Goal: Task Accomplishment & Management: Use online tool/utility

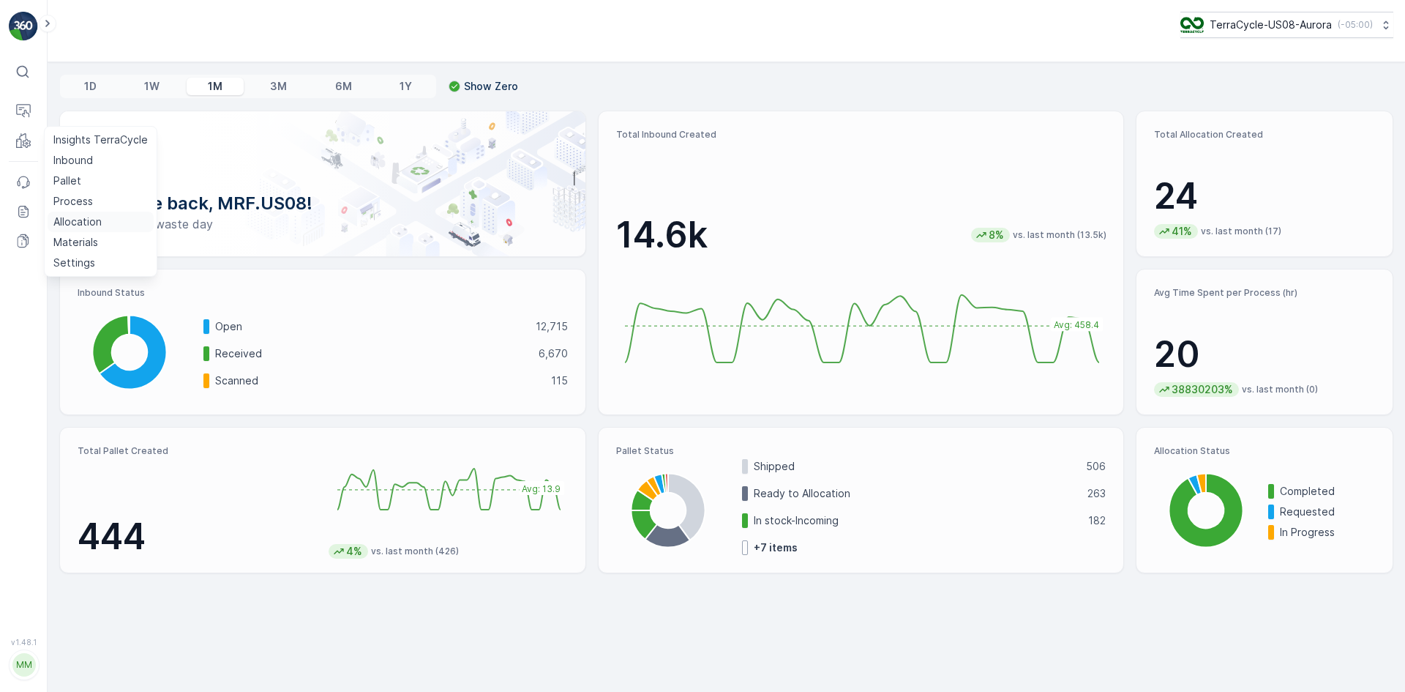
click at [86, 214] on link "Allocation" at bounding box center [101, 222] width 106 height 20
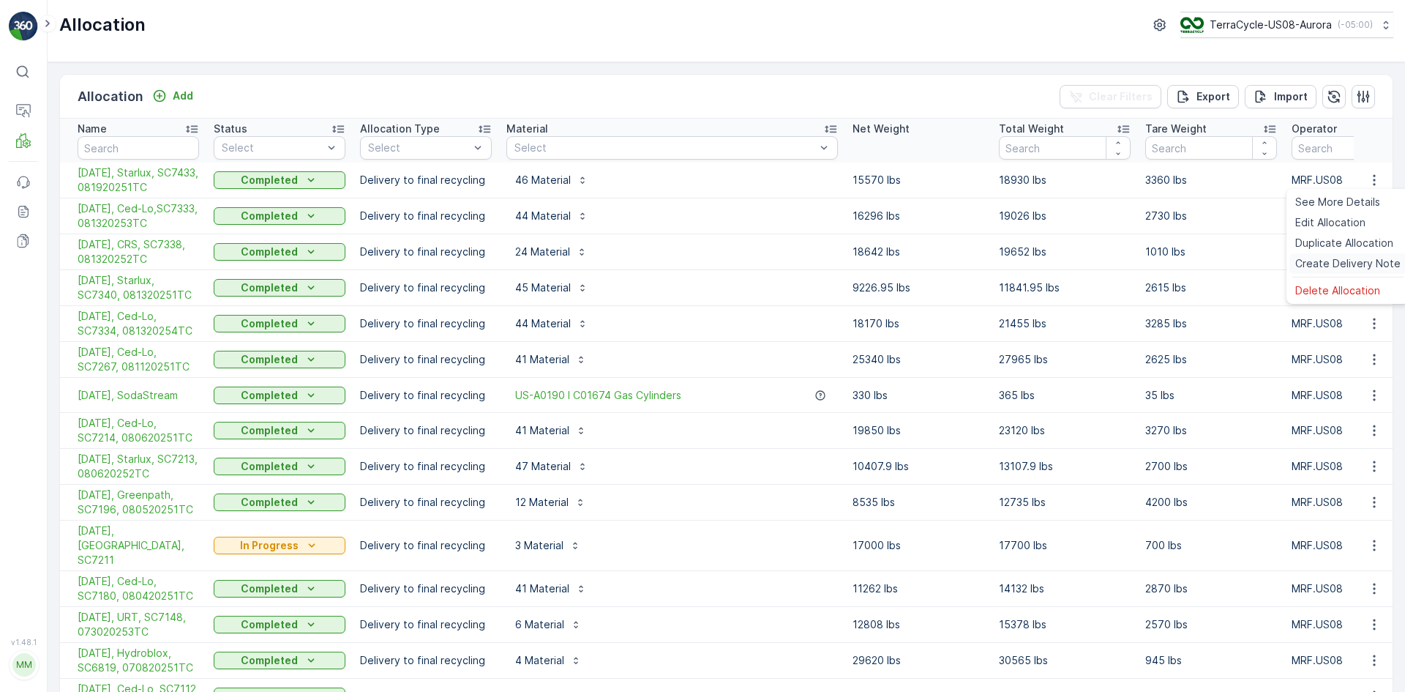
click at [1349, 264] on span "Create Delivery Note" at bounding box center [1347, 263] width 105 height 15
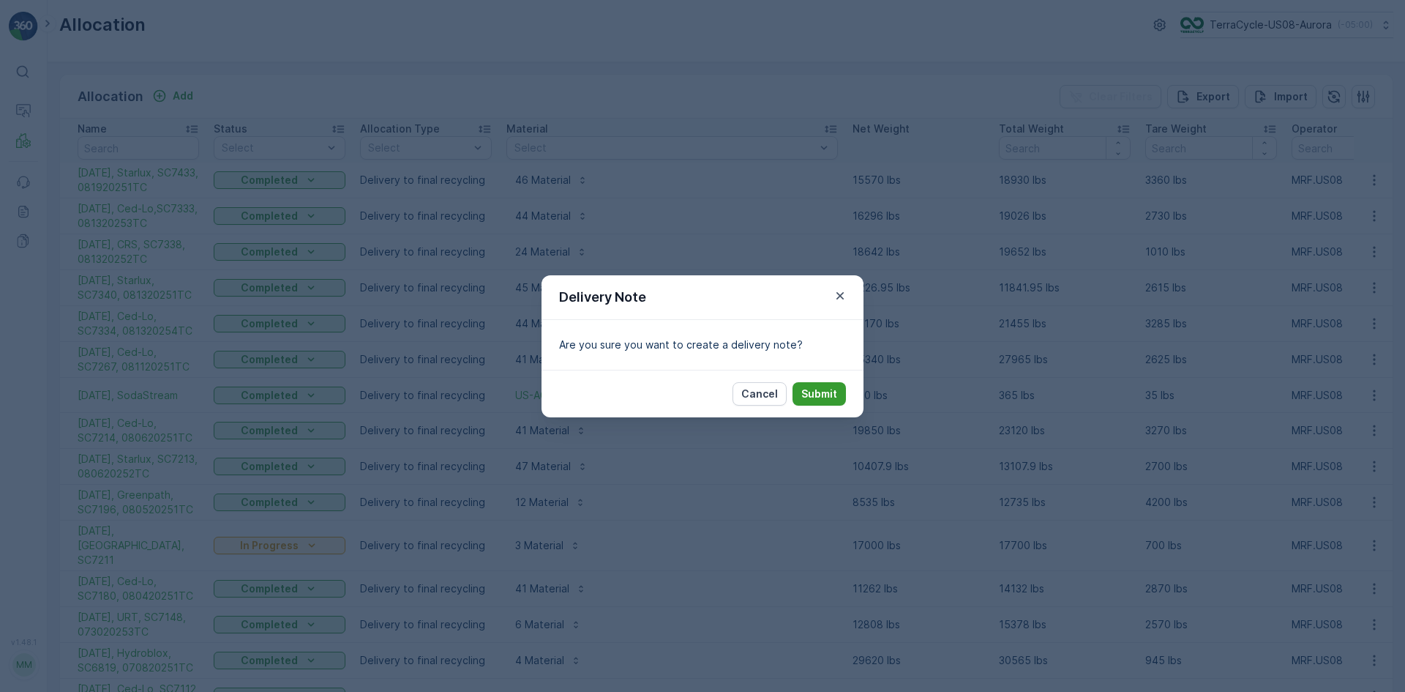
click at [833, 392] on p "Submit" at bounding box center [819, 393] width 36 height 15
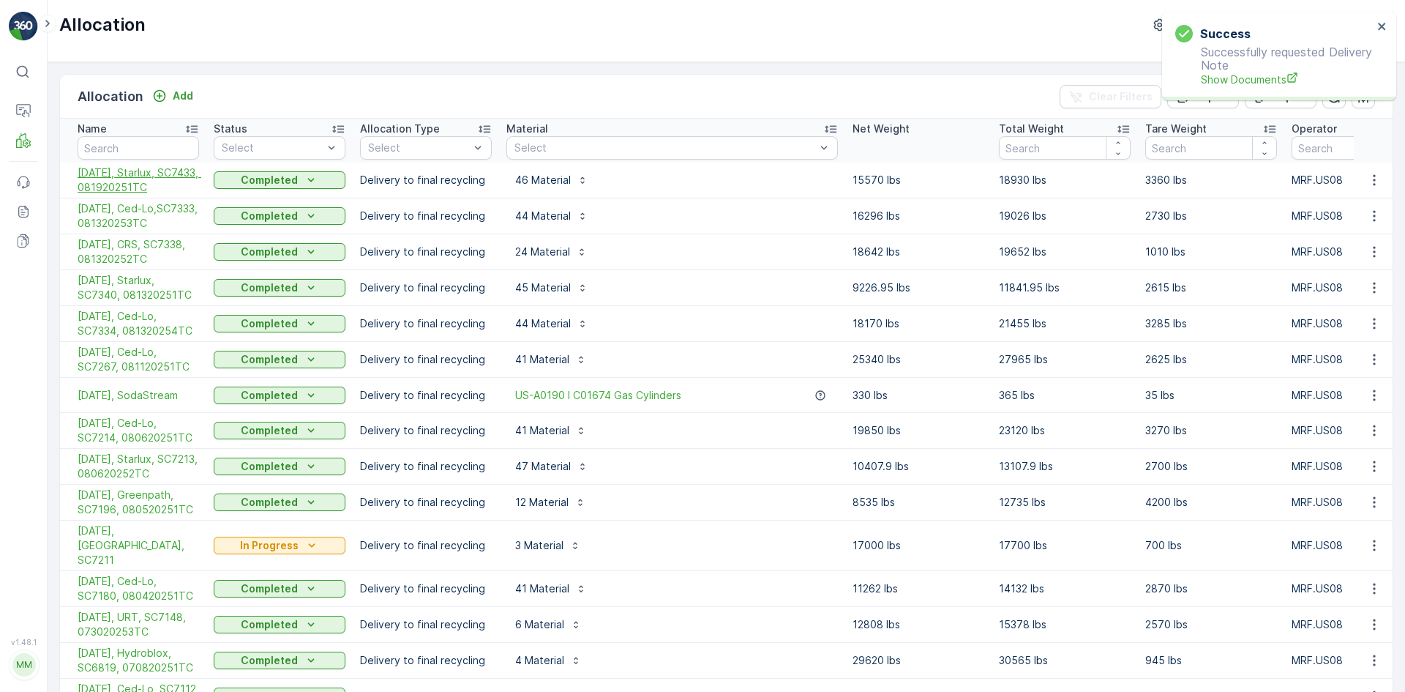
click at [142, 180] on span "[DATE], Starlux, SC7433, 081920251TC" at bounding box center [138, 179] width 121 height 29
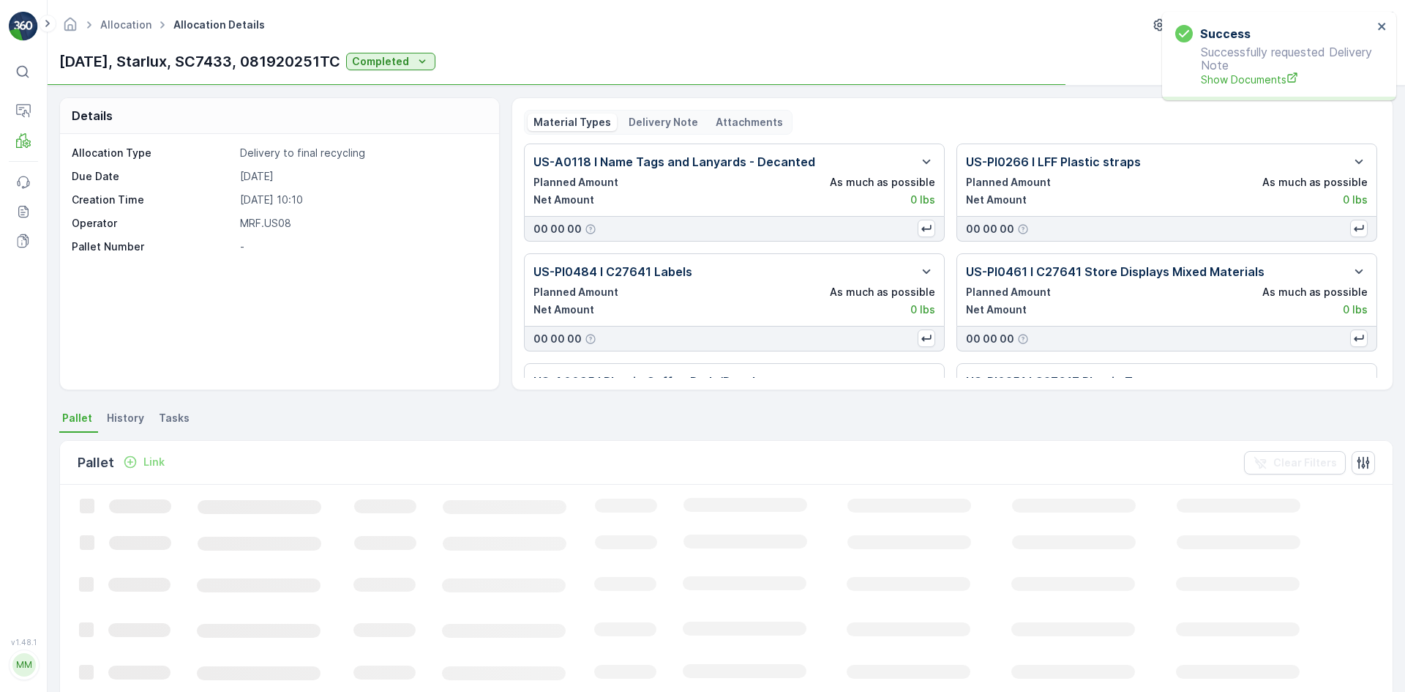
click at [629, 119] on p "Delivery Note" at bounding box center [664, 122] width 70 height 15
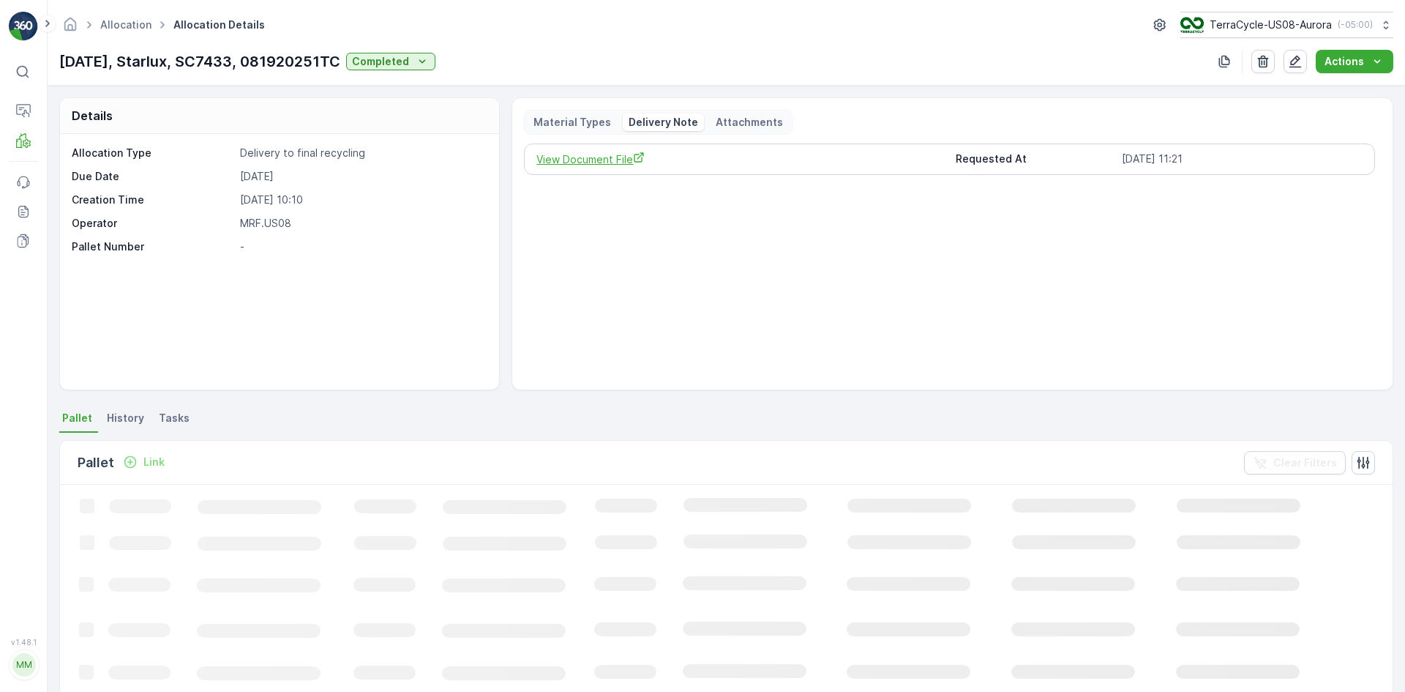
click at [605, 157] on span "View Document File" at bounding box center [739, 158] width 407 height 15
